Goal: Task Accomplishment & Management: Manage account settings

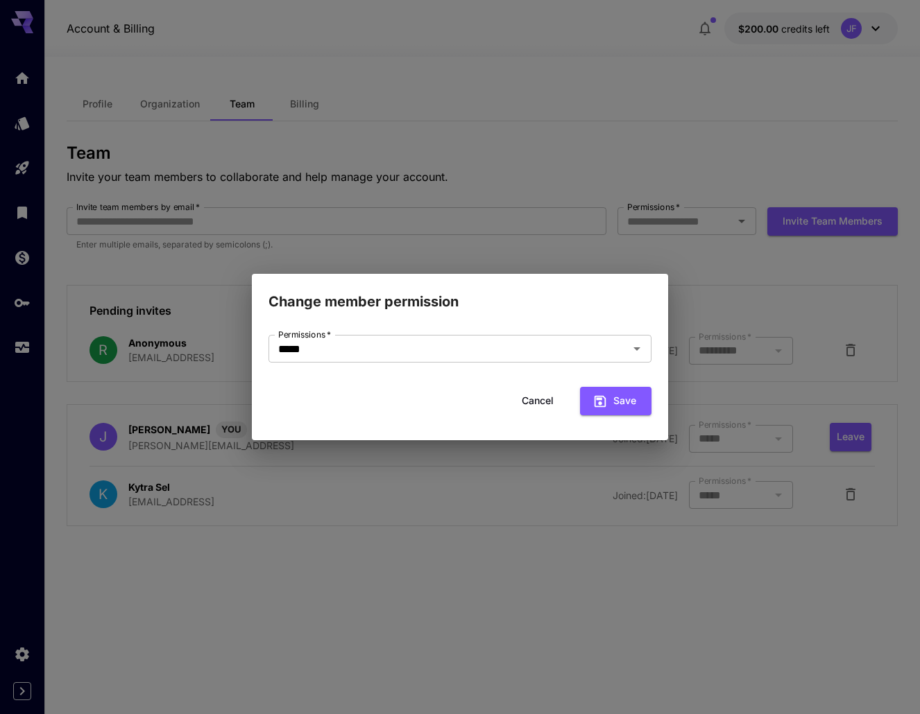
click at [474, 254] on div "Change member permission Permissions   * ***** Permissions   * Cancel Save" at bounding box center [460, 357] width 920 height 714
click at [542, 397] on button "Cancel" at bounding box center [537, 401] width 62 height 28
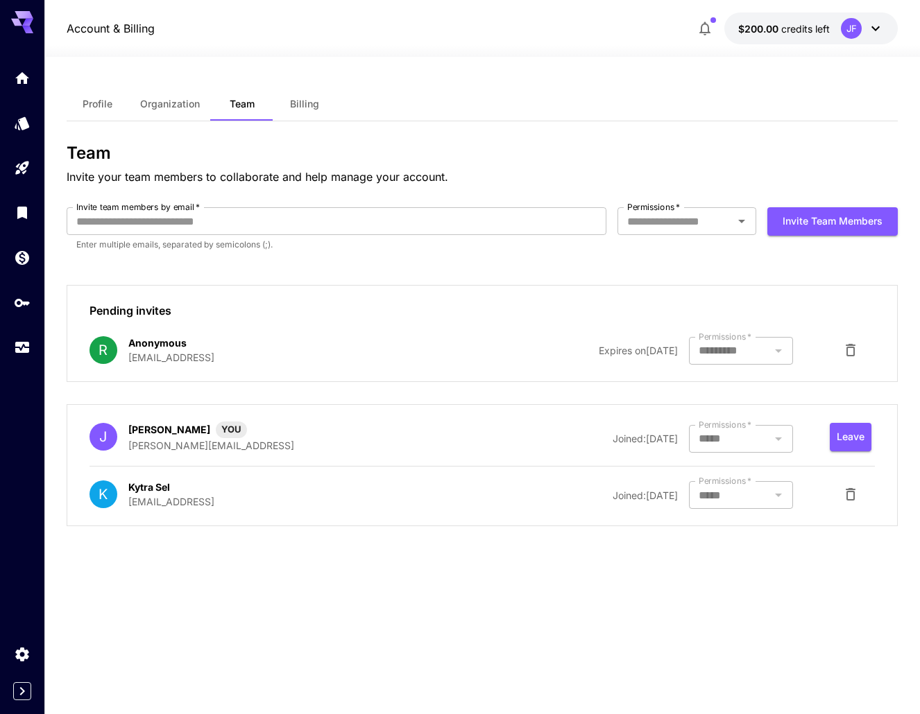
click at [22, 19] on icon at bounding box center [22, 22] width 22 height 22
